Goal: Transaction & Acquisition: Purchase product/service

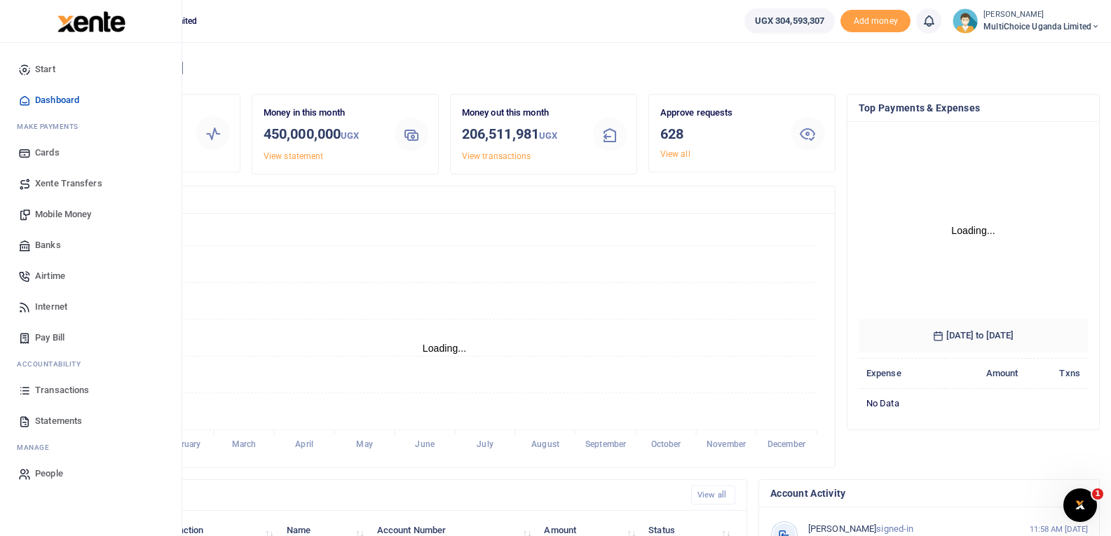
click at [74, 389] on span "Transactions" at bounding box center [62, 390] width 54 height 14
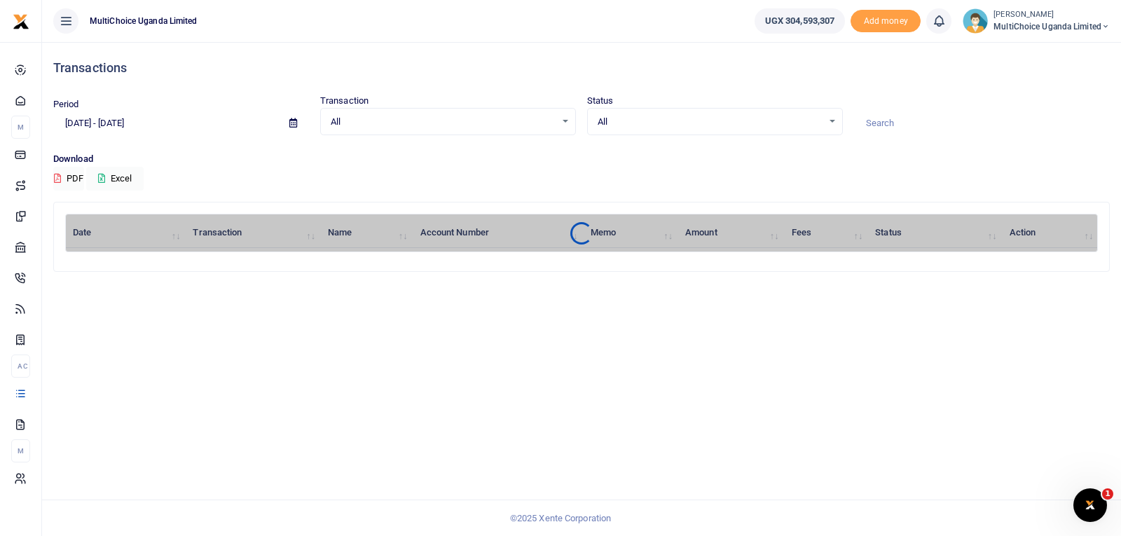
click at [833, 120] on div "All Select an option..." at bounding box center [715, 121] width 254 height 15
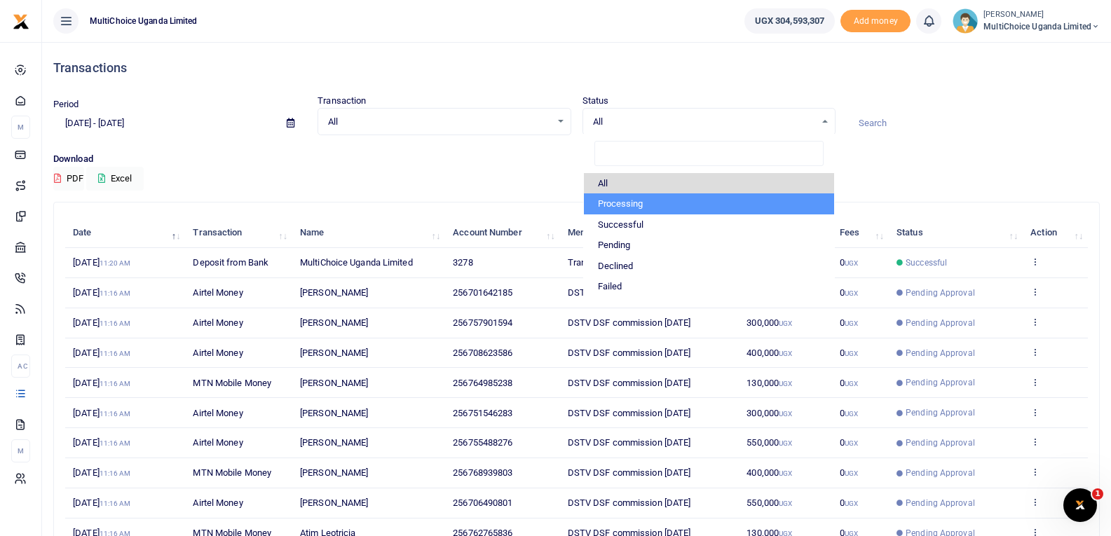
click at [666, 212] on li "Processing" at bounding box center [709, 203] width 250 height 21
select select "PROCESSING"
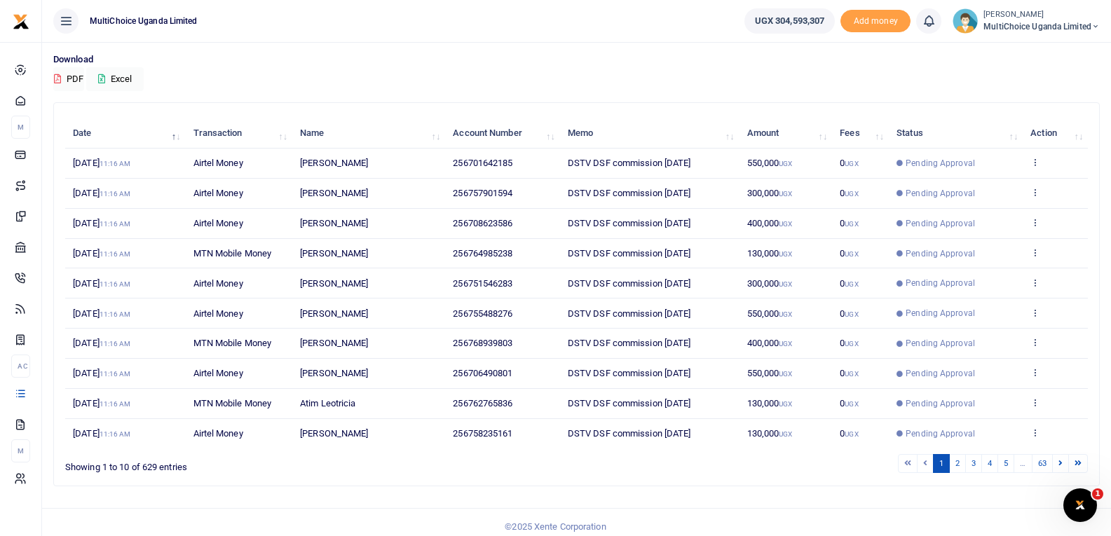
scroll to position [109, 0]
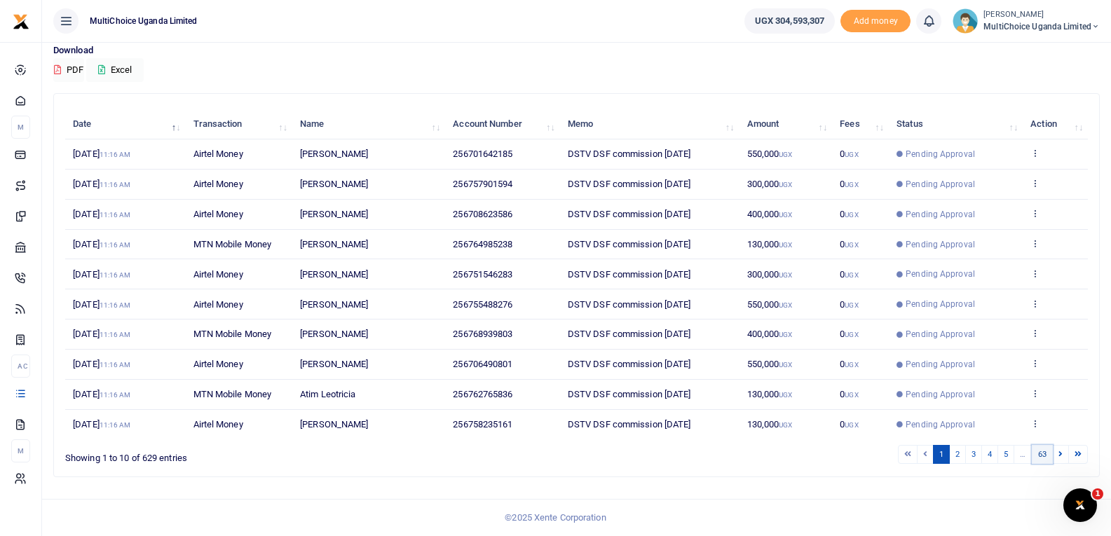
click at [1041, 455] on link "63" at bounding box center [1041, 454] width 21 height 19
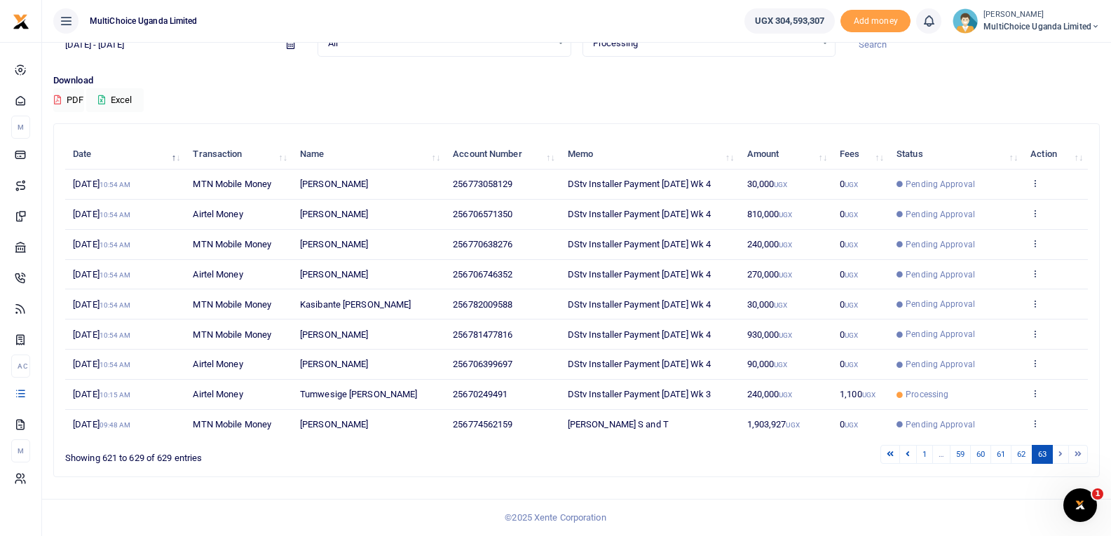
scroll to position [78, 0]
drag, startPoint x: 470, startPoint y: 427, endPoint x: 515, endPoint y: 427, distance: 44.8
click at [515, 427] on td "256774562159" at bounding box center [502, 424] width 115 height 29
copy span "774562159"
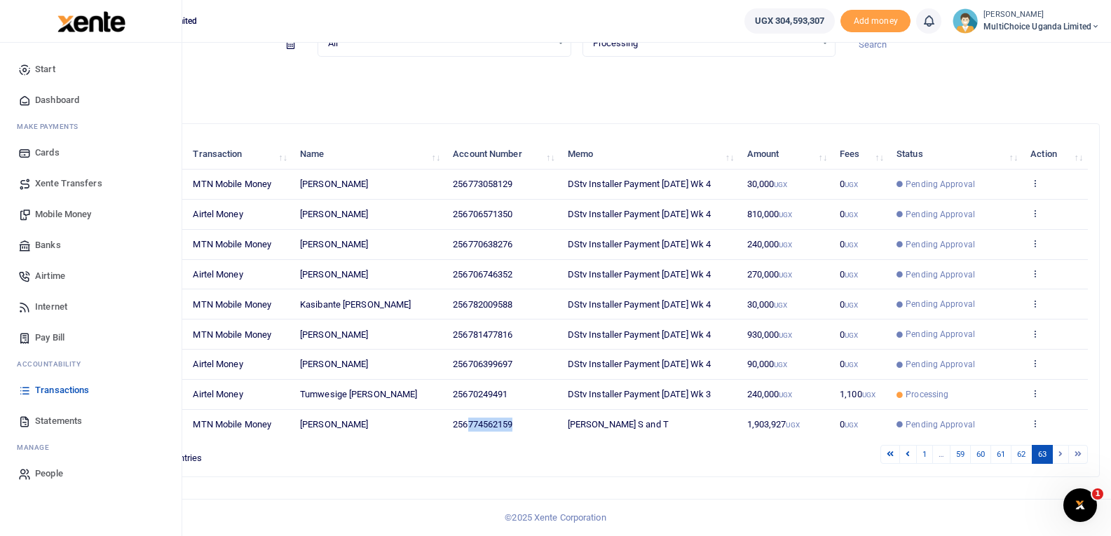
click at [57, 213] on span "Mobile Money" at bounding box center [63, 214] width 56 height 14
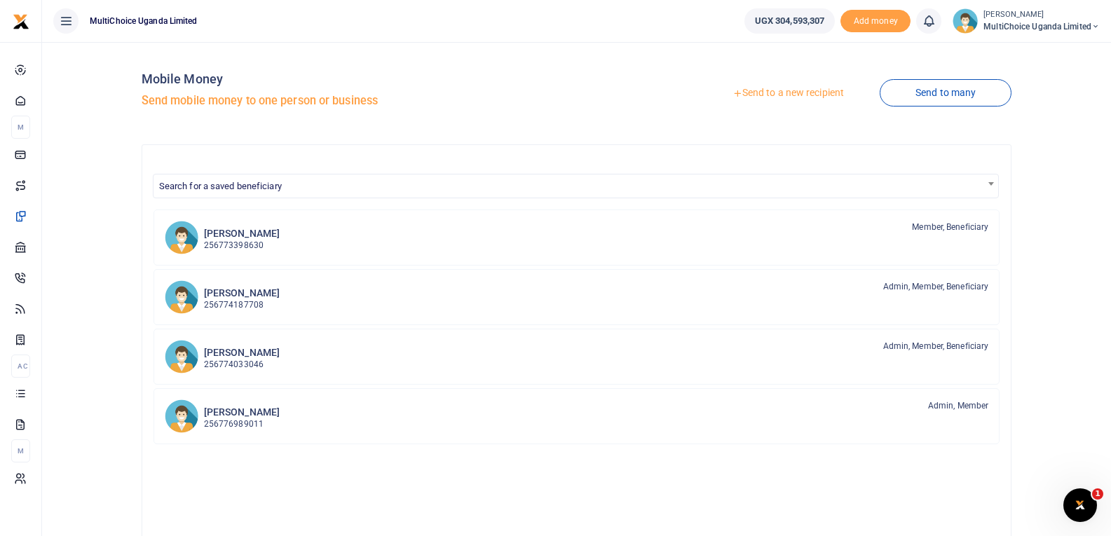
click at [805, 94] on link "Send to a new recipient" at bounding box center [787, 93] width 183 height 25
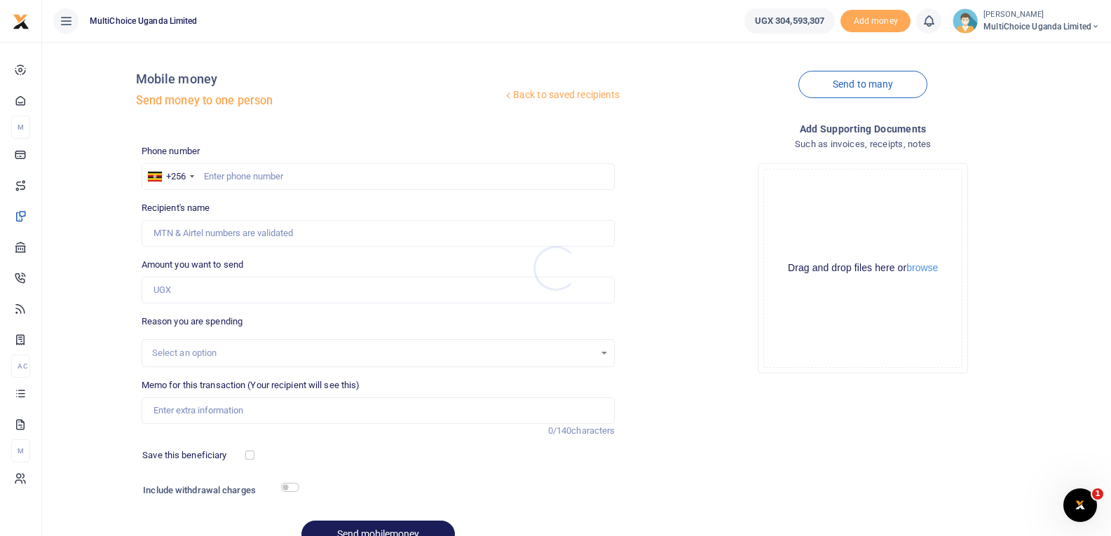
click at [291, 170] on div at bounding box center [555, 268] width 1111 height 536
click at [293, 174] on input "text" at bounding box center [379, 176] width 474 height 27
paste input "774562159"
type input "774562159"
type input "Godfrey Ssali"
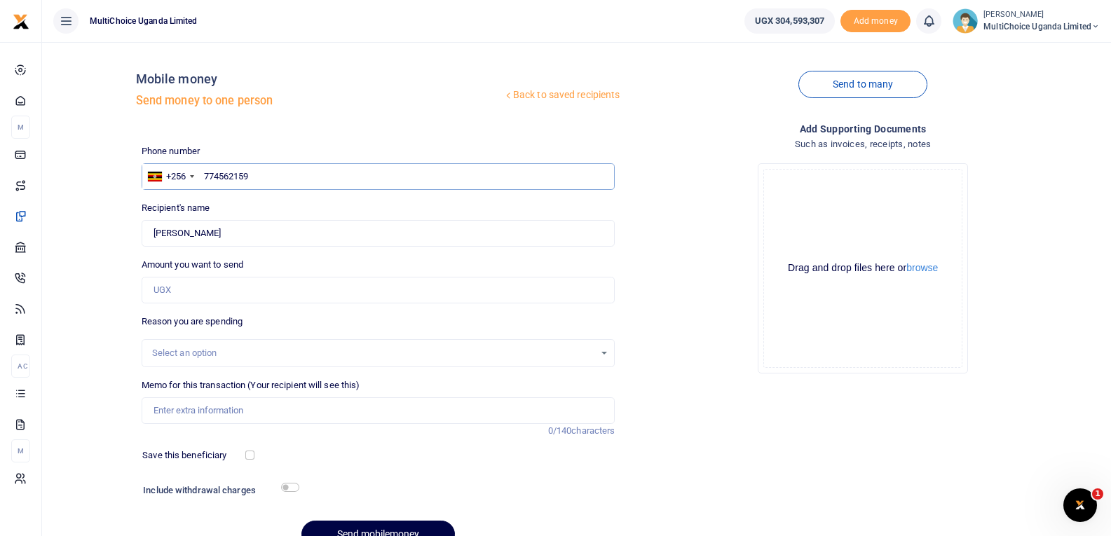
type input "774562159"
click at [240, 282] on input "Amount you want to send" at bounding box center [379, 290] width 474 height 27
type input "498,645"
click at [324, 356] on div "Select an option" at bounding box center [373, 353] width 443 height 14
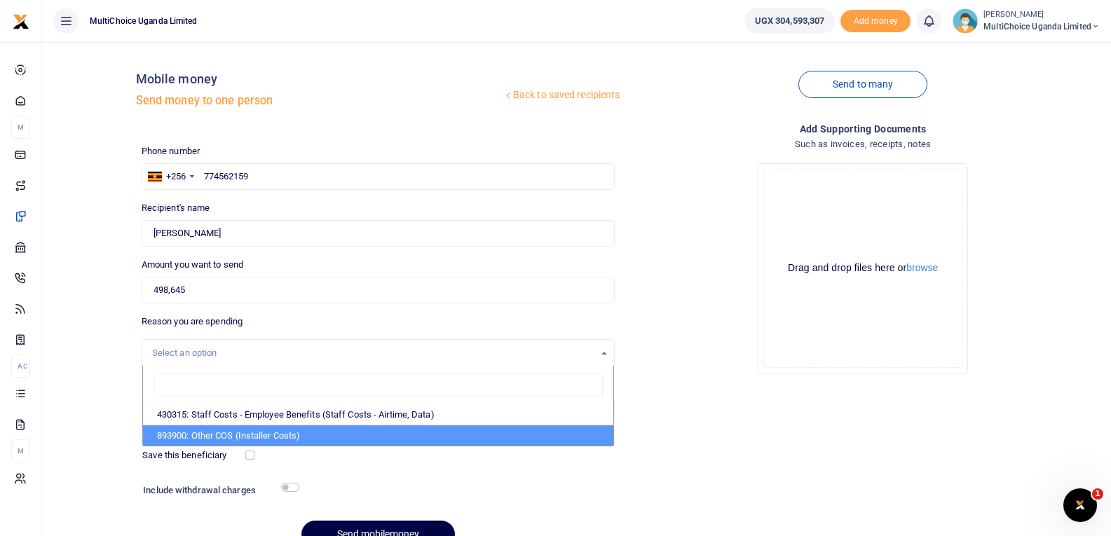
click at [770, 466] on div "Add supporting Documents Such as invoices, receipts, notes Drop your files here…" at bounding box center [862, 340] width 485 height 439
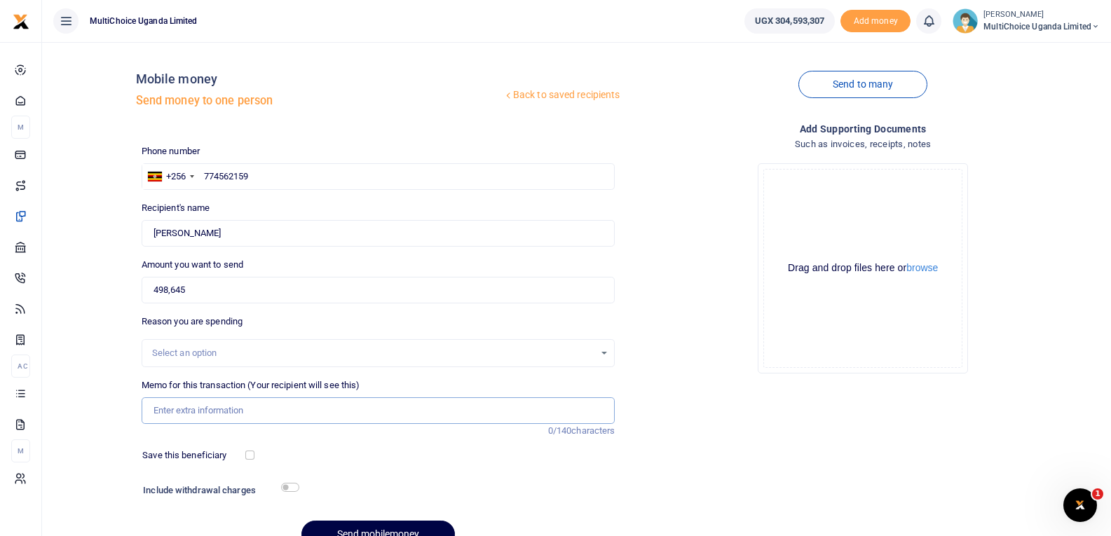
click at [359, 413] on input "Memo for this transaction (Your recipient will see this)" at bounding box center [379, 410] width 474 height 27
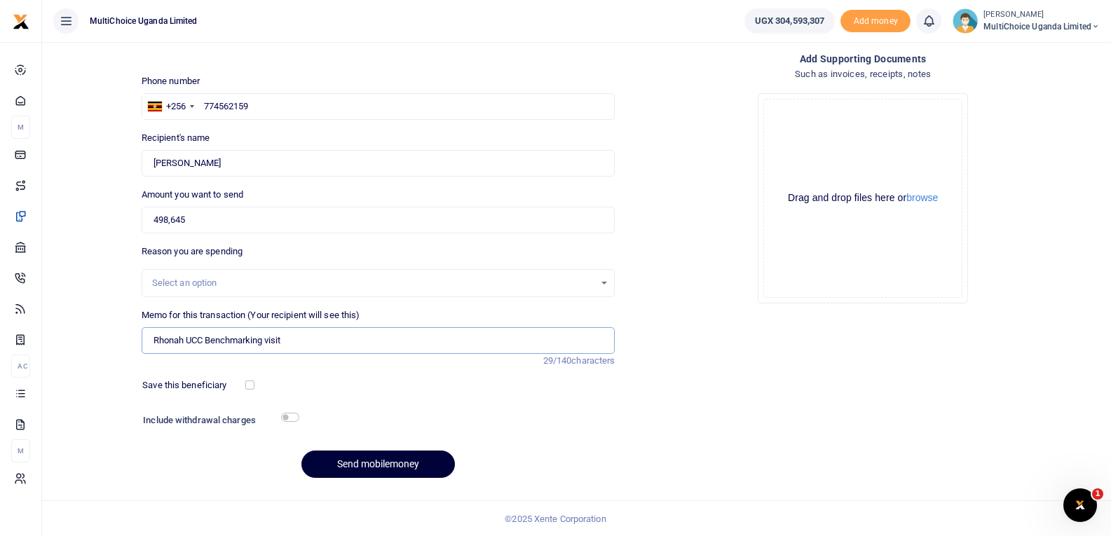
scroll to position [71, 0]
type input "Rhonah UCC Benchmarking visit"
click at [346, 461] on button "Send mobilemoney" at bounding box center [377, 463] width 153 height 27
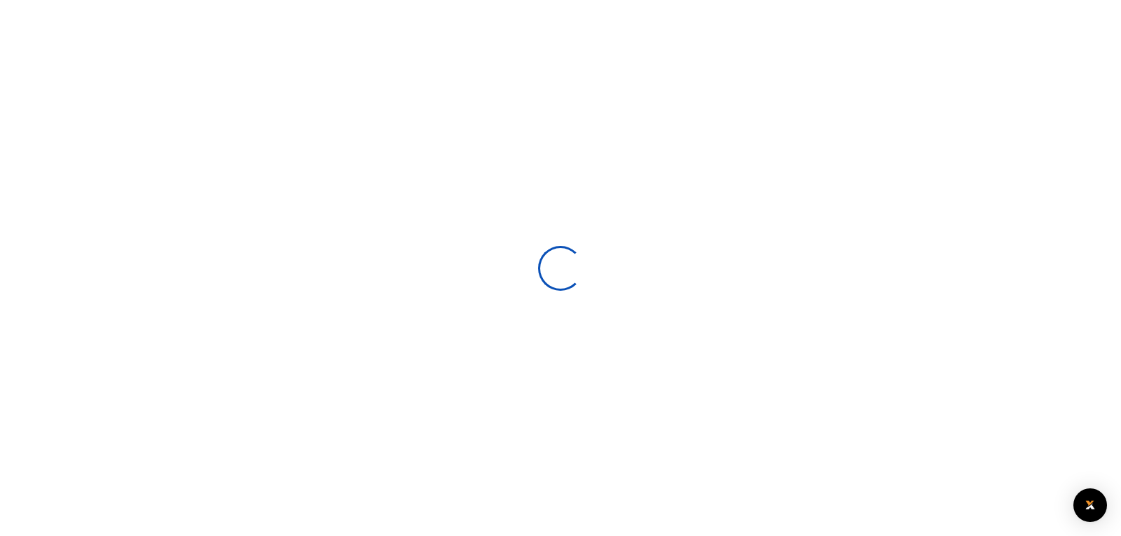
select select
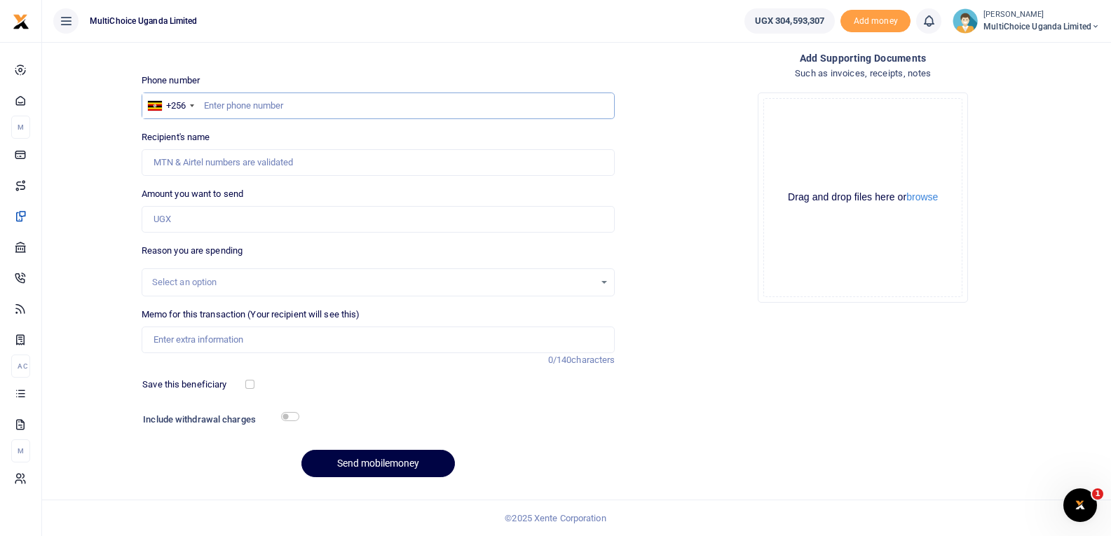
click at [261, 108] on input "text" at bounding box center [379, 105] width 474 height 27
type input "751616610"
type input "Ludigo Adolf Mukasa"
type input "751616610"
click at [289, 219] on input "Amount you want to send" at bounding box center [379, 219] width 474 height 27
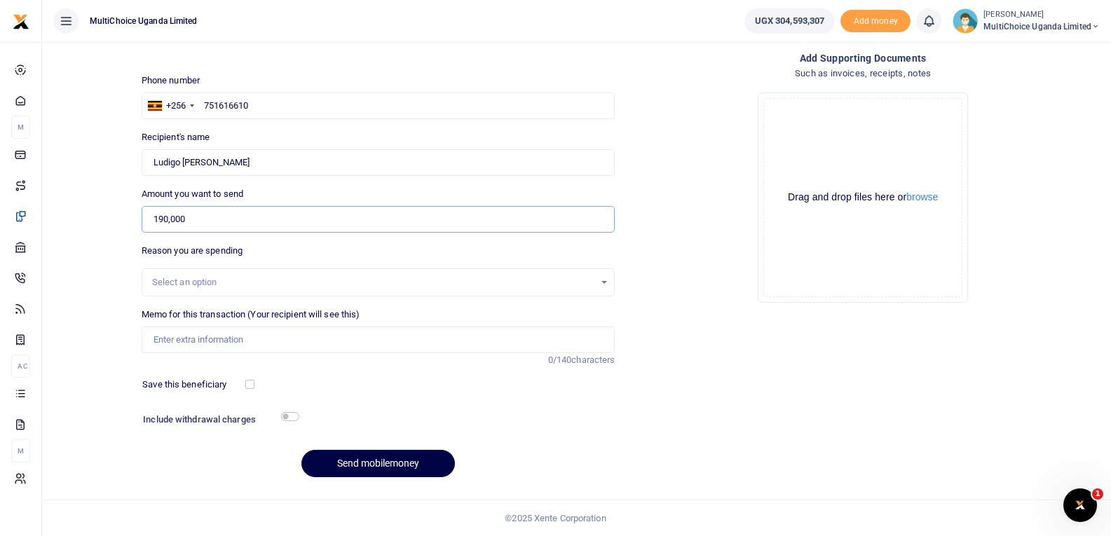
type input "190,000"
click at [277, 339] on input "Memo for this transaction (Your recipient will see this)" at bounding box center [379, 340] width 474 height 27
type input "Lunch with Mark Kayigwa"
click at [386, 463] on button "Send mobilemoney" at bounding box center [377, 463] width 153 height 27
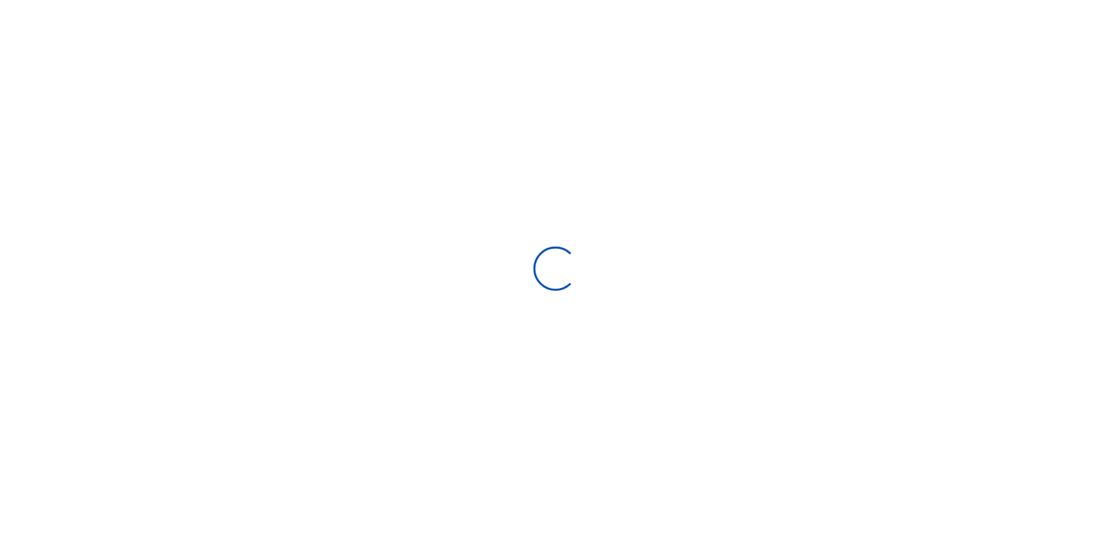
scroll to position [71, 0]
select select
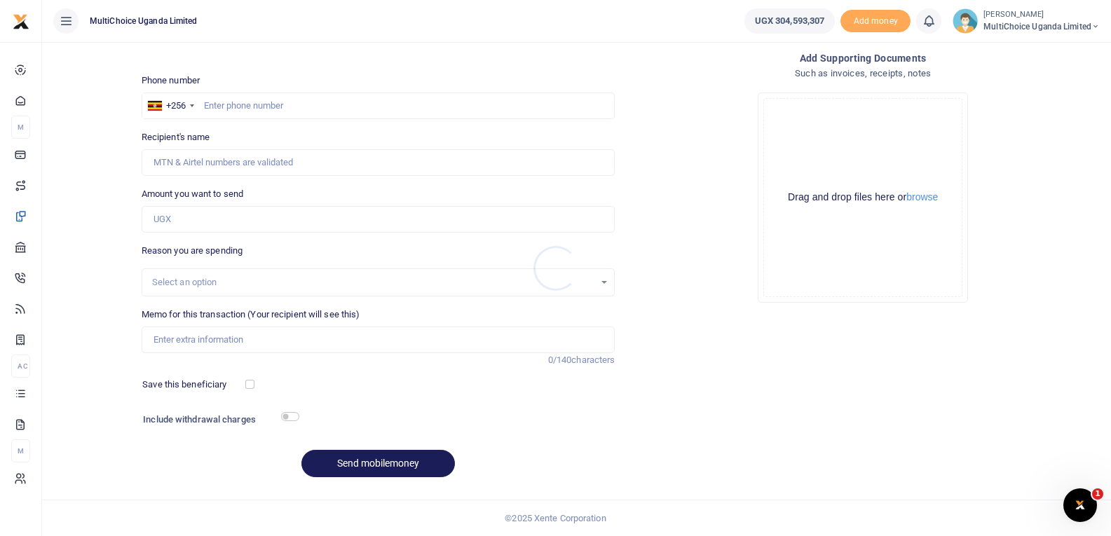
scroll to position [0, 0]
